Goal: Information Seeking & Learning: Check status

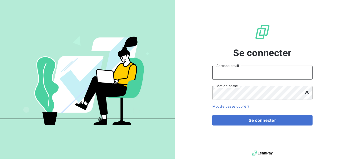
click at [217, 77] on input "Adresse email" at bounding box center [262, 72] width 100 height 14
type input "[EMAIL_ADDRESS][DOMAIN_NAME]"
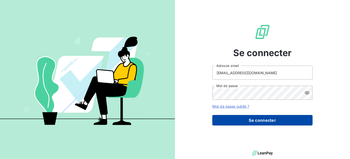
click at [250, 117] on button "Se connecter" at bounding box center [262, 120] width 100 height 11
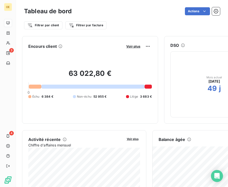
drag, startPoint x: 201, startPoint y: 114, endPoint x: 201, endPoint y: 111, distance: 3.0
click at [201, 111] on div "Mois actuel [DATE] 49 j" at bounding box center [215, 84] width 88 height 66
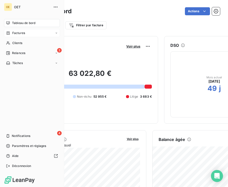
click at [20, 32] on span "Factures" at bounding box center [18, 33] width 13 height 5
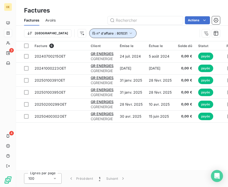
click at [128, 32] on icon "button" at bounding box center [130, 33] width 5 height 5
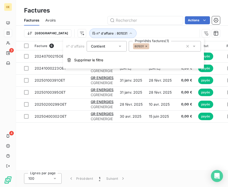
click at [145, 45] on icon at bounding box center [146, 46] width 3 height 3
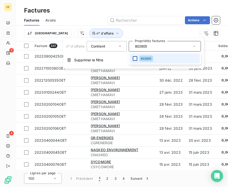
type input "802805"
click at [136, 58] on div at bounding box center [135, 58] width 5 height 5
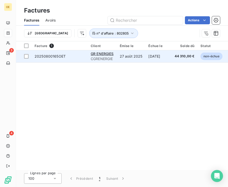
click at [44, 55] on span "20250800165OET" at bounding box center [50, 56] width 31 height 4
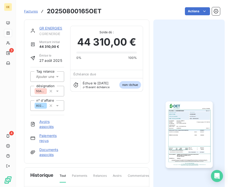
click at [190, 128] on img "button" at bounding box center [189, 135] width 47 height 67
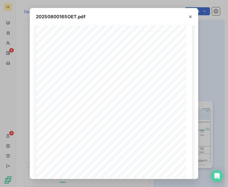
scroll to position [50, 0]
drag, startPoint x: 226, startPoint y: 111, endPoint x: 226, endPoint y: 129, distance: 17.8
click at [226, 129] on div "20250800165OET.pdf [PERSON_NAME], le [DATE] FACTURE N° 20250800165OET Page 1 su…" at bounding box center [114, 93] width 228 height 187
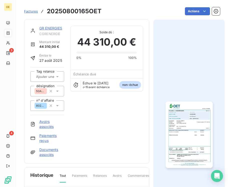
click at [179, 132] on img "button" at bounding box center [189, 135] width 47 height 67
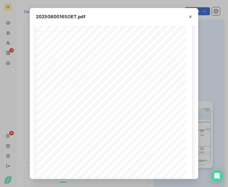
scroll to position [55, 0]
click at [94, 158] on icon "button" at bounding box center [96, 173] width 4 height 4
click at [97, 158] on icon "button" at bounding box center [95, 173] width 5 height 5
drag, startPoint x: 143, startPoint y: 20, endPoint x: 135, endPoint y: -5, distance: 25.6
click at [135, 0] on html "OE 3 4 Factures 20250800165OET Actions GR ENERGIES CGRENERGIE Montant initial 4…" at bounding box center [114, 93] width 228 height 187
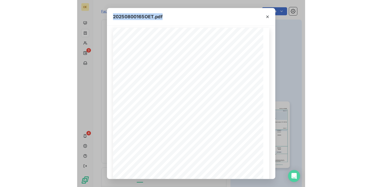
scroll to position [8, 0]
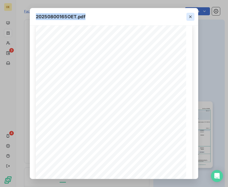
click at [190, 16] on icon "button" at bounding box center [190, 16] width 5 height 5
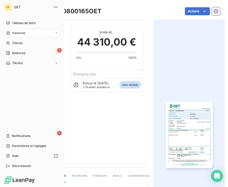
click at [16, 33] on span "Factures" at bounding box center [18, 33] width 13 height 5
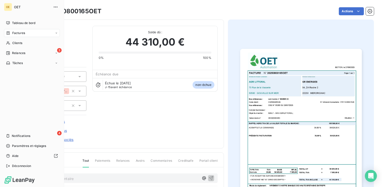
click at [20, 31] on span "Factures" at bounding box center [18, 33] width 13 height 5
click at [18, 43] on span "Clients" at bounding box center [17, 43] width 10 height 5
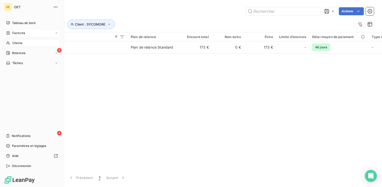
click at [18, 30] on div "Factures" at bounding box center [32, 33] width 56 height 8
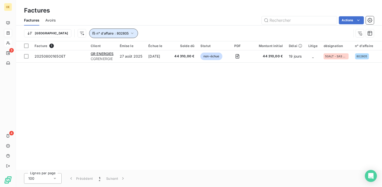
click at [130, 32] on icon "button" at bounding box center [132, 33] width 5 height 5
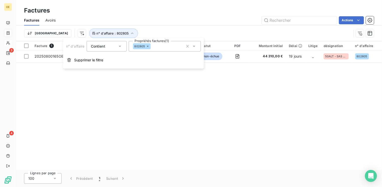
click at [147, 46] on icon at bounding box center [148, 47] width 2 height 2
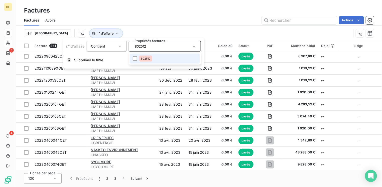
type input "802512"
click at [137, 58] on li "802512" at bounding box center [165, 59] width 70 height 10
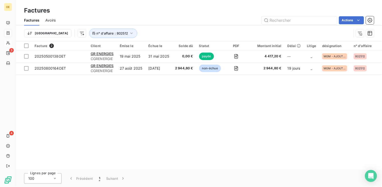
click at [212, 132] on div "Facture 2 Client Émise le Échue le Solde dû Statut PDF Montant initial Délai Li…" at bounding box center [199, 105] width 366 height 129
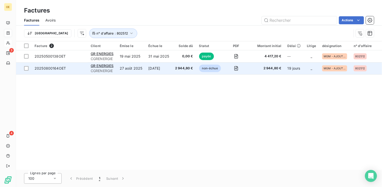
click at [129, 67] on td "27 août 2025" at bounding box center [131, 68] width 29 height 12
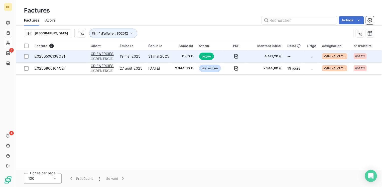
click at [135, 57] on td "19 mai 2025" at bounding box center [131, 56] width 29 height 12
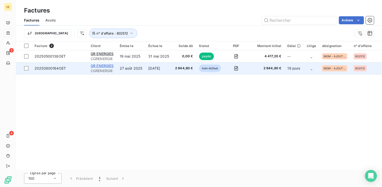
click at [113, 67] on span "GR ENERGIES" at bounding box center [102, 66] width 23 height 4
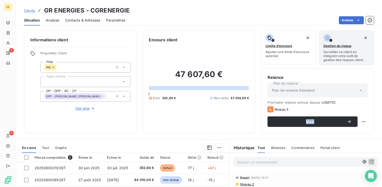
drag, startPoint x: 378, startPoint y: 113, endPoint x: 378, endPoint y: 127, distance: 14.5
click at [350, 127] on div "Informations client Propriétés Client Pôle IND Type clients DP - DPP - RC - DT …" at bounding box center [199, 82] width 366 height 103
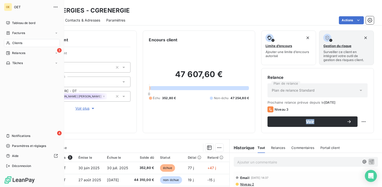
click at [19, 42] on span "Clients" at bounding box center [17, 43] width 10 height 5
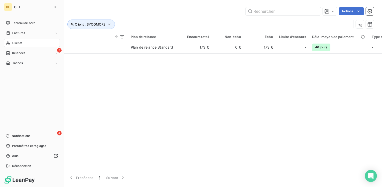
click at [20, 32] on span "Factures" at bounding box center [18, 33] width 13 height 5
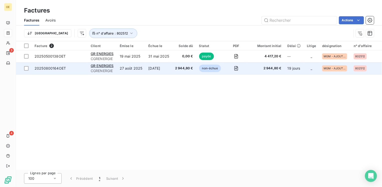
click at [49, 68] on span "20250800164OET" at bounding box center [50, 68] width 31 height 4
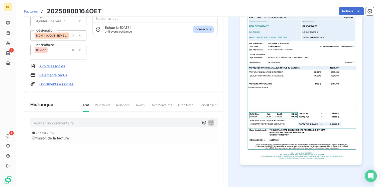
scroll to position [60, 0]
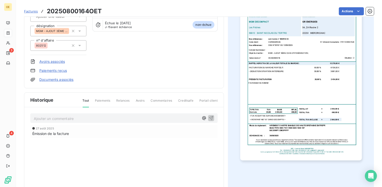
click at [276, 132] on img "button" at bounding box center [302, 75] width 122 height 172
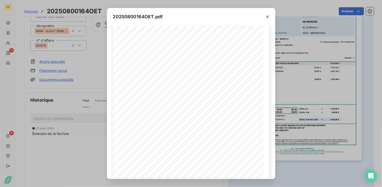
scroll to position [58, 0]
click at [266, 17] on icon "button" at bounding box center [267, 16] width 5 height 5
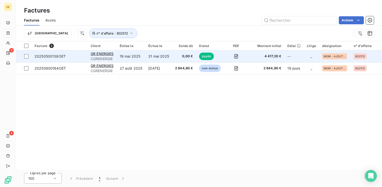
click at [143, 55] on td "19 mai 2025" at bounding box center [131, 56] width 29 height 12
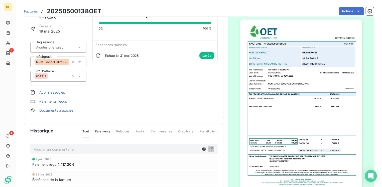
scroll to position [30, 0]
click at [302, 109] on img "button" at bounding box center [302, 105] width 122 height 172
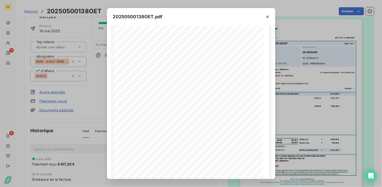
scroll to position [22, 0]
click at [268, 15] on button "button" at bounding box center [268, 17] width 8 height 8
